Goal: Task Accomplishment & Management: Manage account settings

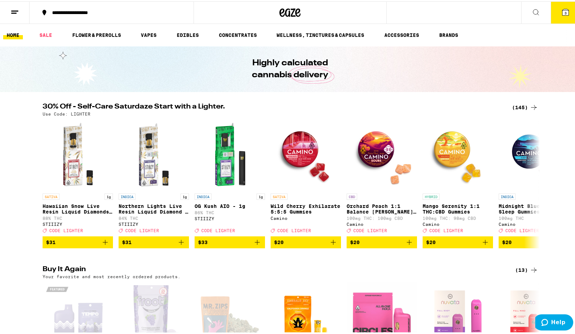
click at [561, 7] on icon at bounding box center [565, 11] width 8 height 8
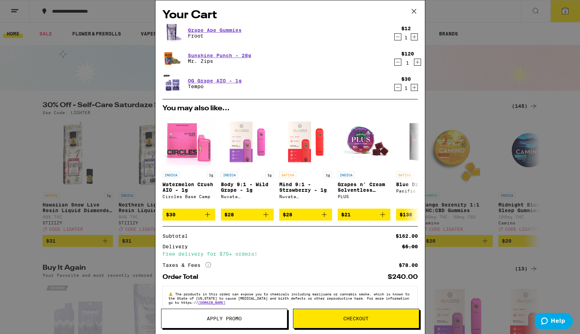
click at [395, 38] on icon "Decrement" at bounding box center [398, 37] width 6 height 8
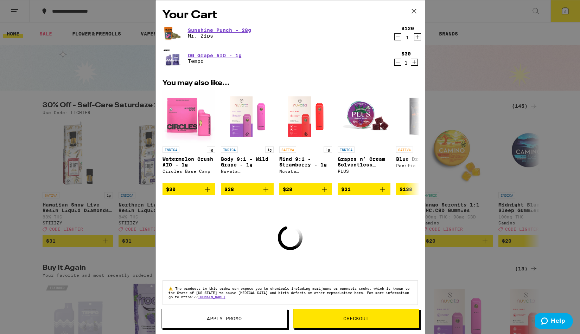
click at [395, 37] on icon "Decrement" at bounding box center [398, 37] width 6 height 8
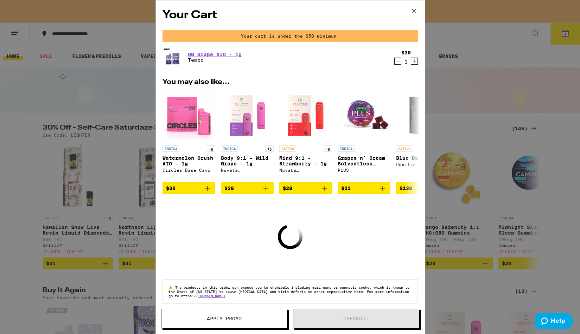
click at [395, 63] on icon "Decrement" at bounding box center [398, 61] width 6 height 8
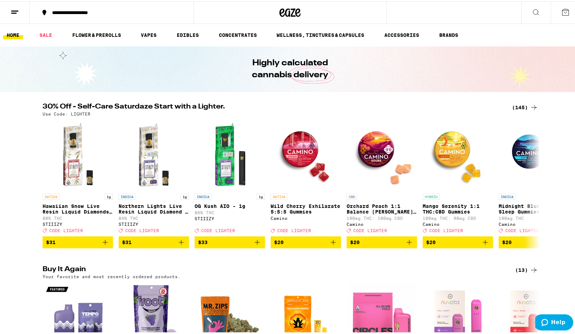
click at [13, 11] on icon at bounding box center [15, 11] width 8 height 8
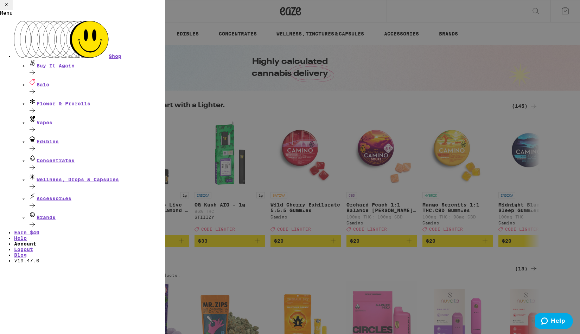
click at [36, 241] on link "Account" at bounding box center [25, 244] width 22 height 6
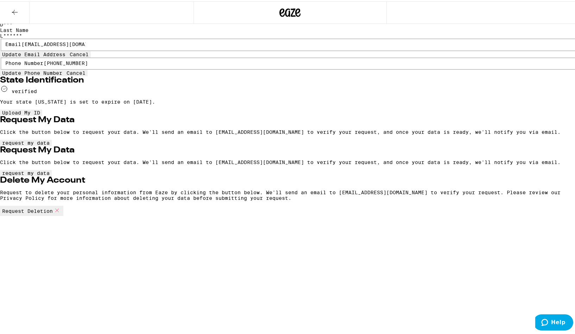
click at [13, 9] on icon at bounding box center [15, 11] width 8 height 8
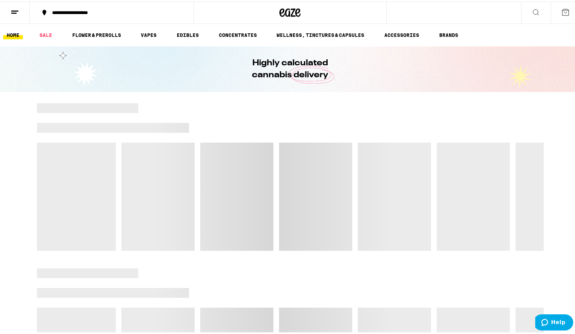
click at [15, 8] on icon at bounding box center [15, 11] width 8 height 8
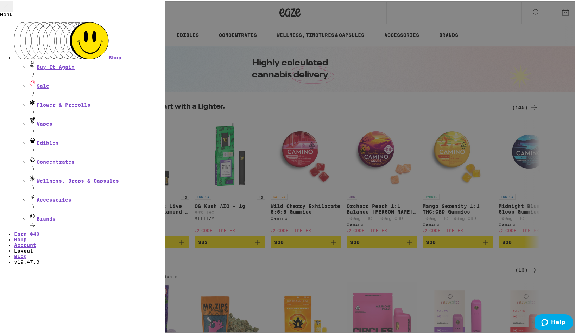
click at [55, 247] on div "Menu Shop Buy It Again Sale Flower & Prerolls Vapes Edibles Concentrates Wellne…" at bounding box center [290, 167] width 580 height 334
click at [33, 247] on link "Logout" at bounding box center [23, 250] width 19 height 6
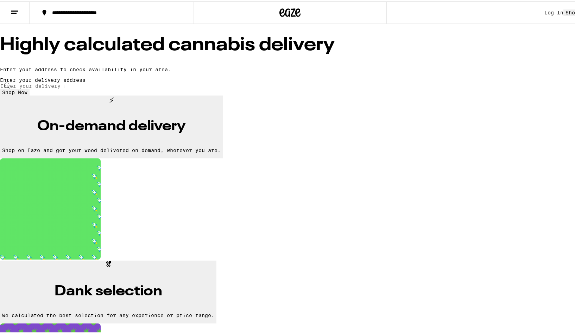
click at [544, 9] on div "Log In" at bounding box center [553, 11] width 19 height 6
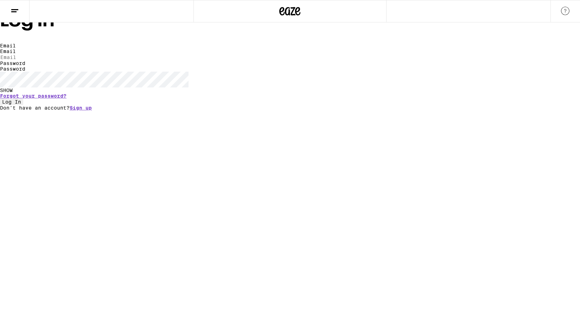
click at [65, 60] on input "Email" at bounding box center [32, 57] width 65 height 6
type input "[EMAIL_ADDRESS][DOMAIN_NAME]"
click at [25, 72] on label "Password" at bounding box center [12, 69] width 25 height 6
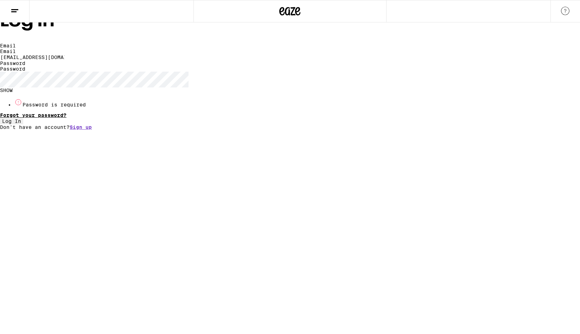
click at [357, 125] on form "Email Email [EMAIL_ADDRESS][DOMAIN_NAME] Password Password SHOW Password is req…" at bounding box center [290, 84] width 580 height 82
click at [66, 118] on link "Forgot your password?" at bounding box center [33, 116] width 66 height 6
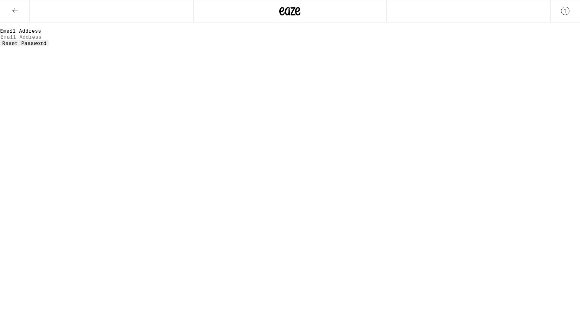
click at [41, 34] on label "Email Address" at bounding box center [20, 31] width 41 height 6
type input "[EMAIL_ADDRESS][DOMAIN_NAME]"
click at [49, 46] on button "Reset Password" at bounding box center [24, 43] width 49 height 6
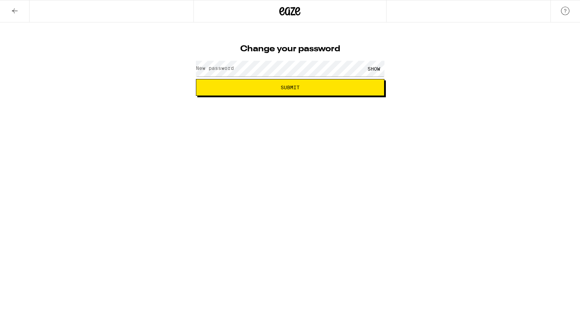
click at [209, 71] on label "New password" at bounding box center [215, 68] width 38 height 6
click at [379, 68] on div "SHOW" at bounding box center [373, 69] width 21 height 16
click at [293, 87] on span "Submit" at bounding box center [290, 87] width 19 height 5
